Goal: Use online tool/utility: Use online tool/utility

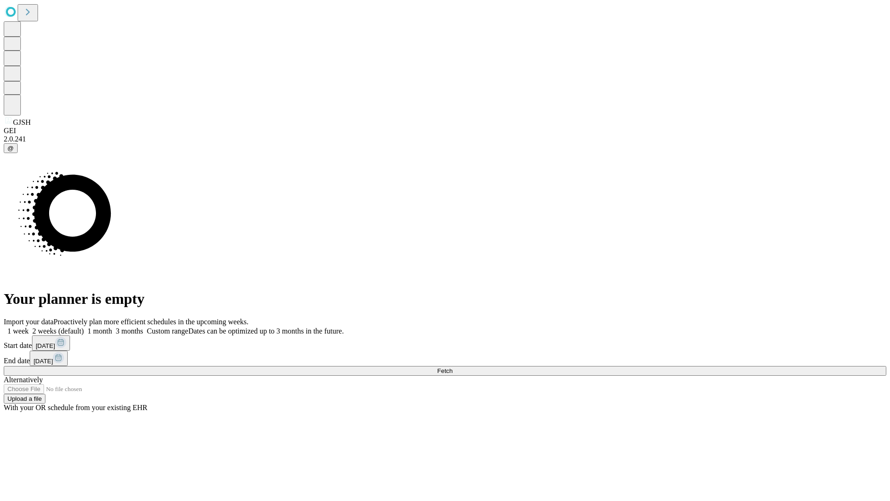
click at [452, 367] on span "Fetch" at bounding box center [444, 370] width 15 height 7
